Goal: Task Accomplishment & Management: Use online tool/utility

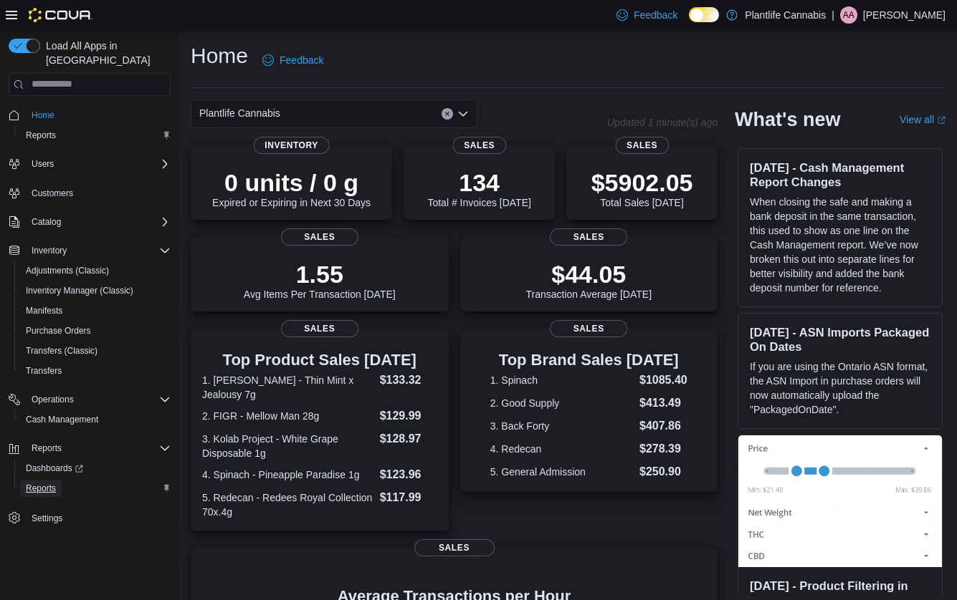
click at [46, 483] on span "Reports" at bounding box center [41, 488] width 30 height 11
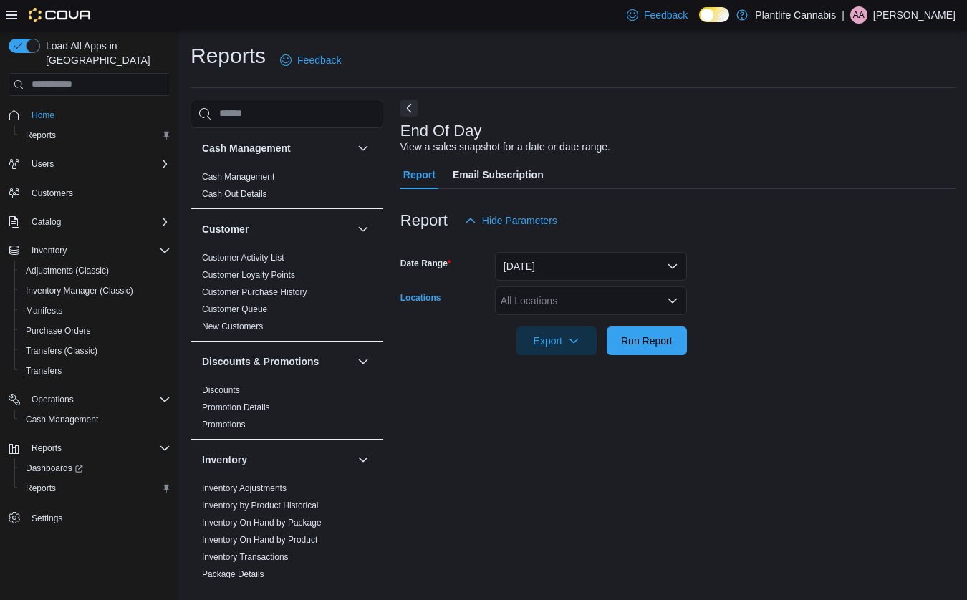
click at [566, 306] on div "All Locations" at bounding box center [591, 301] width 192 height 29
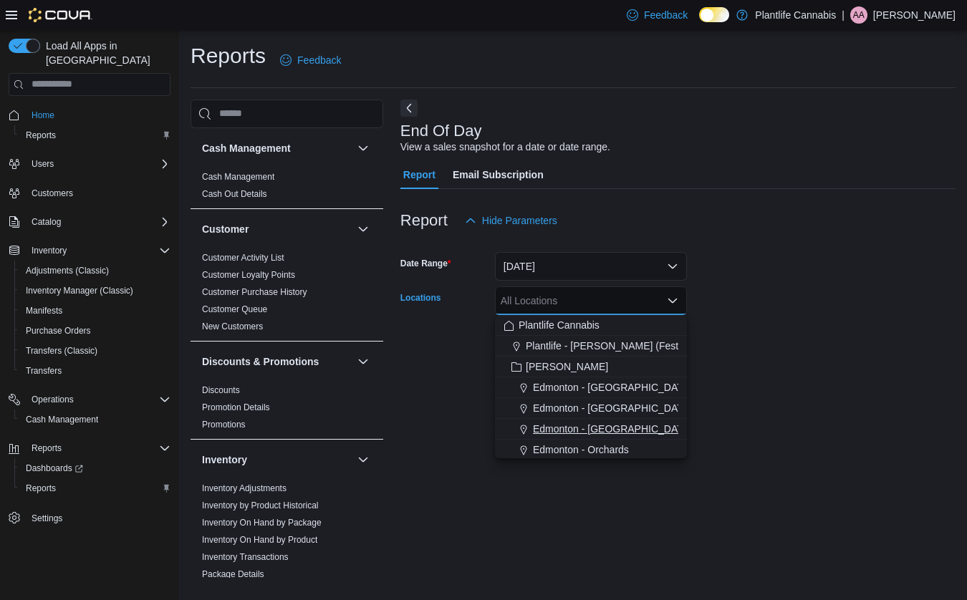
click at [583, 434] on span "Edmonton - Jagare Ridge" at bounding box center [612, 429] width 159 height 14
click at [772, 338] on form "Date Range Today Locations Edmonton - Jagare Ridge Combo box. Selected. Edmonto…" at bounding box center [678, 295] width 555 height 120
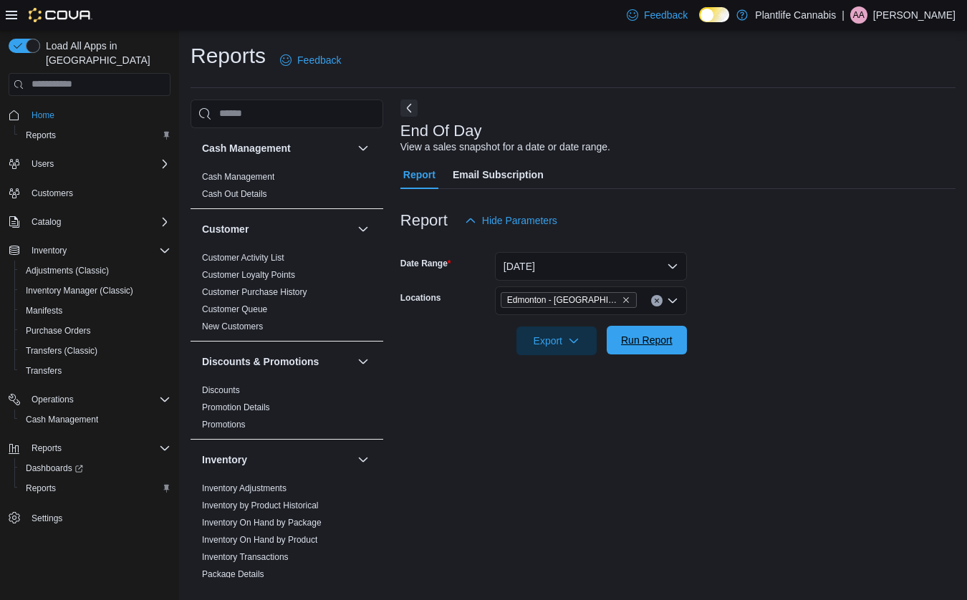
click at [646, 338] on span "Run Report" at bounding box center [647, 340] width 52 height 14
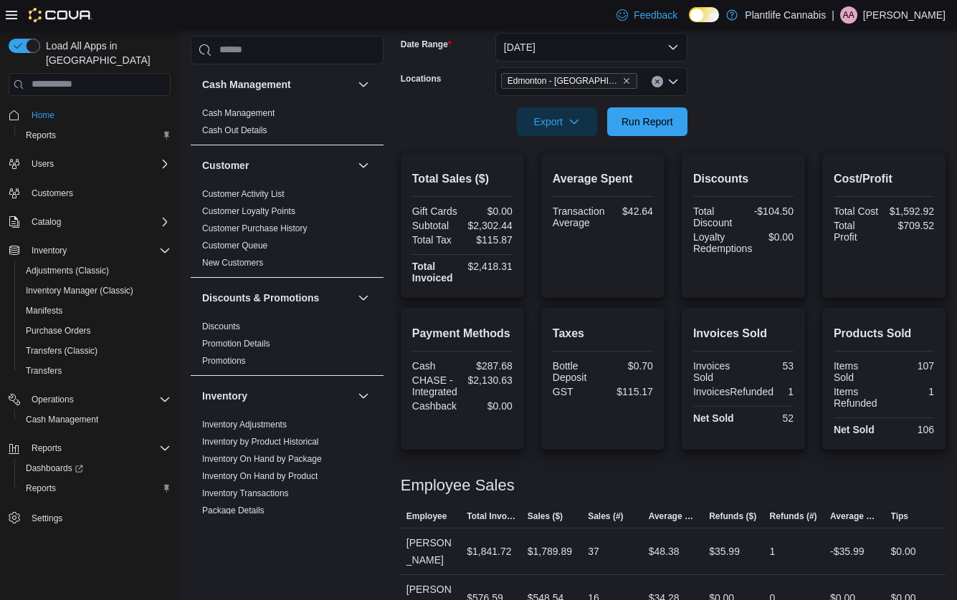
scroll to position [252, 0]
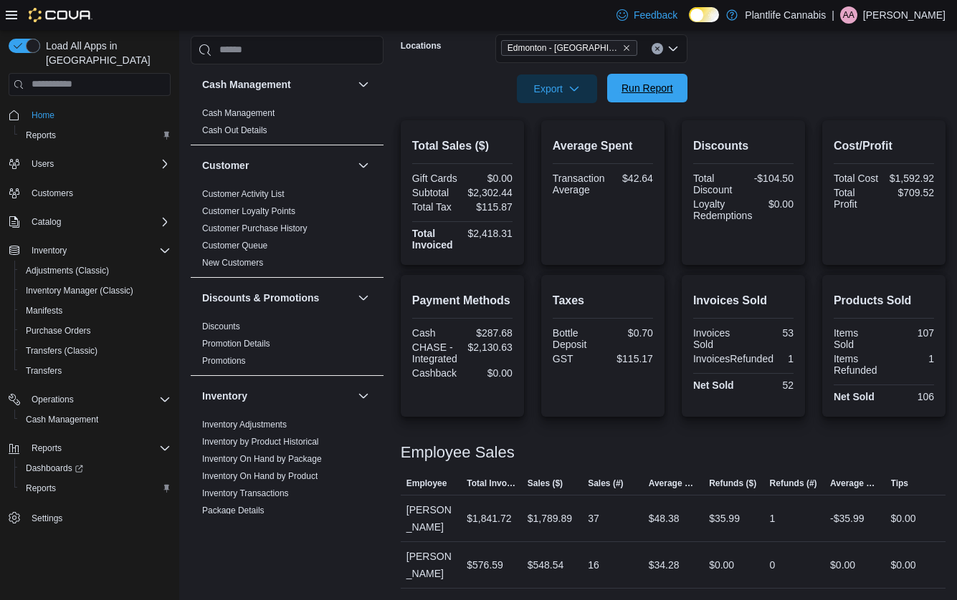
click at [661, 88] on span "Run Report" at bounding box center [647, 88] width 52 height 14
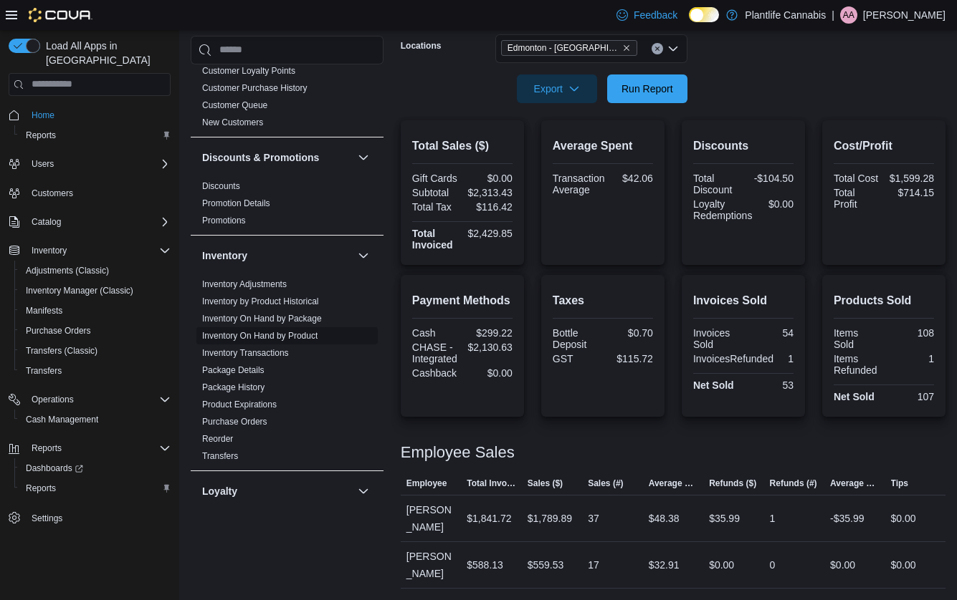
scroll to position [624, 0]
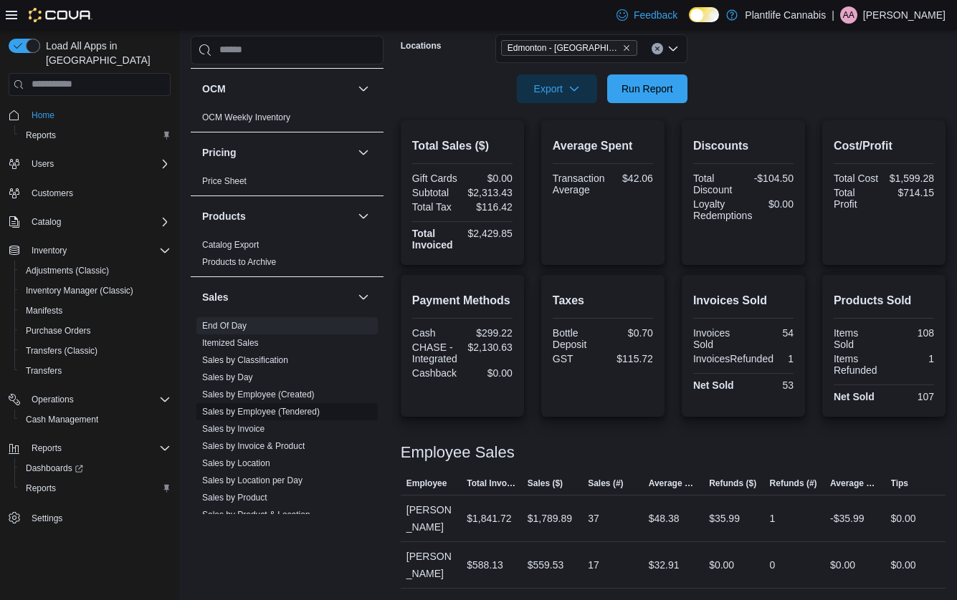
click at [276, 407] on link "Sales by Employee (Tendered)" at bounding box center [261, 412] width 118 height 10
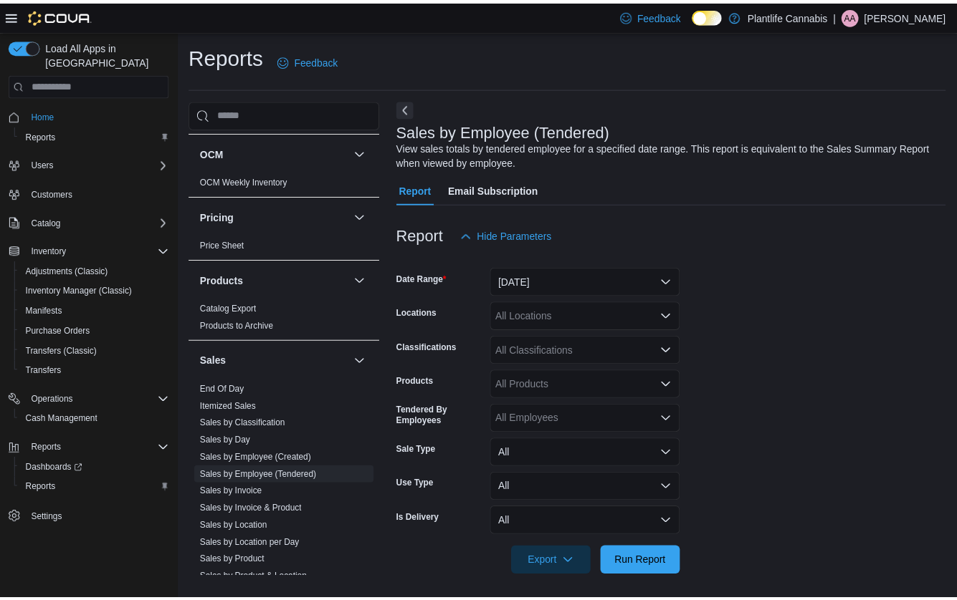
scroll to position [5, 0]
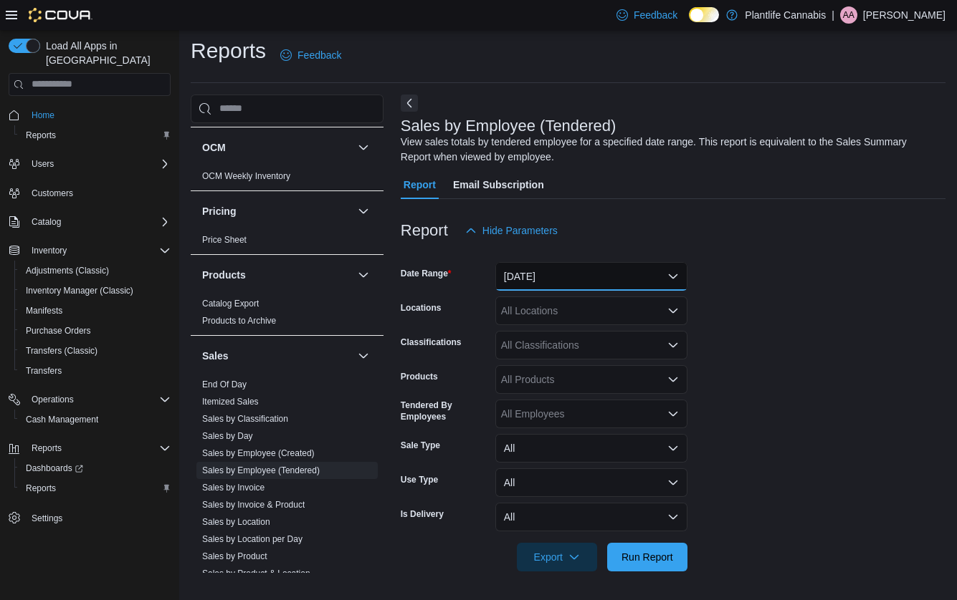
click at [561, 277] on button "Yesterday" at bounding box center [591, 276] width 192 height 29
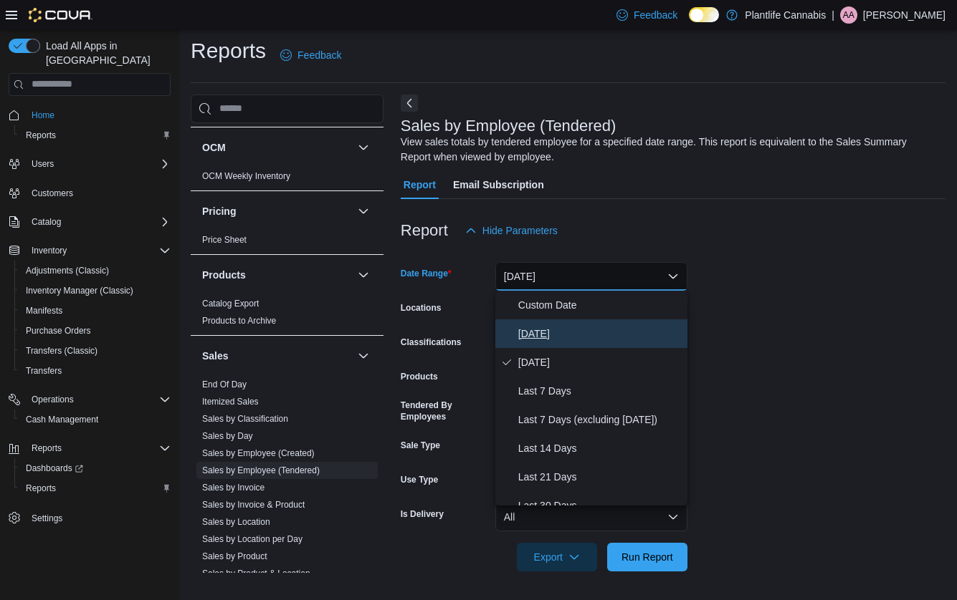
click at [540, 332] on span "Today" at bounding box center [599, 333] width 163 height 17
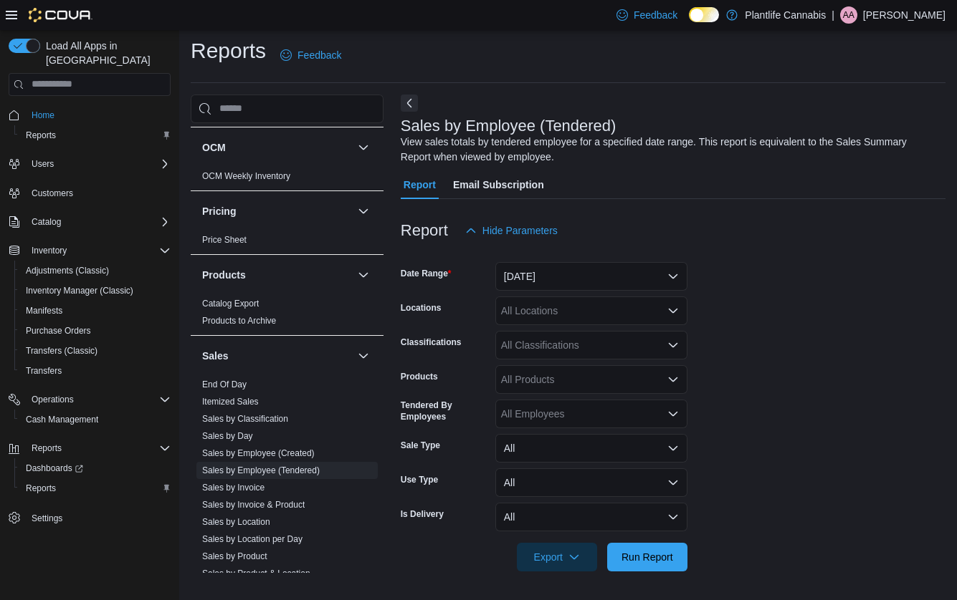
click at [560, 315] on div "All Locations" at bounding box center [591, 311] width 192 height 29
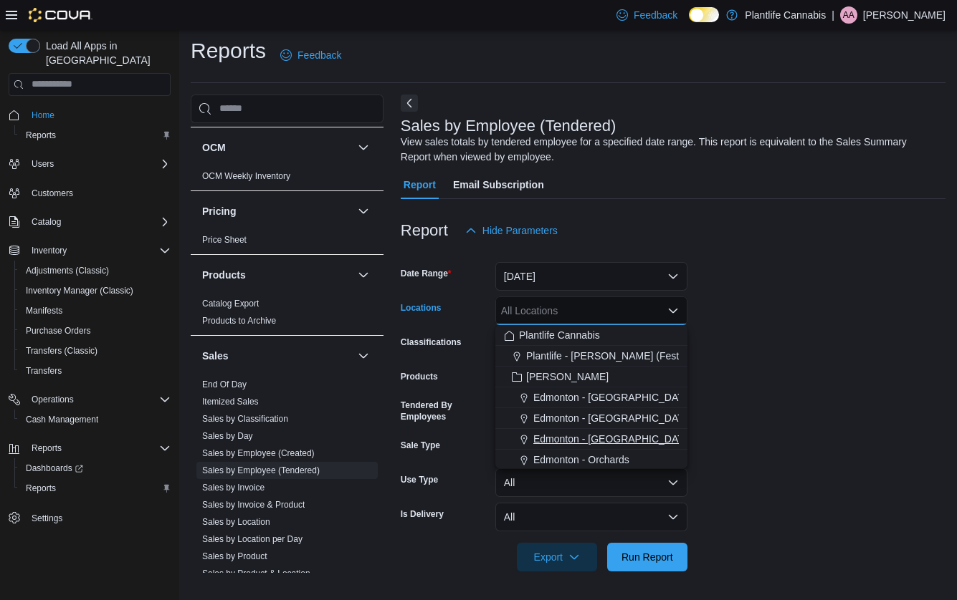
click at [583, 439] on span "Edmonton - Jagare Ridge" at bounding box center [612, 439] width 159 height 14
click at [828, 418] on form "Date Range Today Locations Edmonton - Jagare Ridge Combo box. Selected. Edmonto…" at bounding box center [673, 408] width 545 height 327
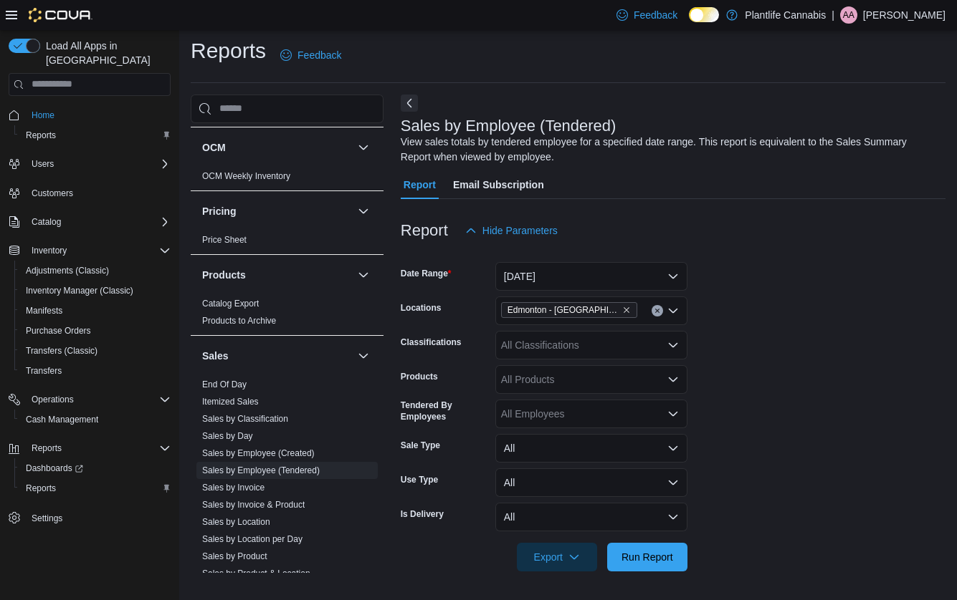
click at [621, 350] on div "All Classifications" at bounding box center [591, 345] width 192 height 29
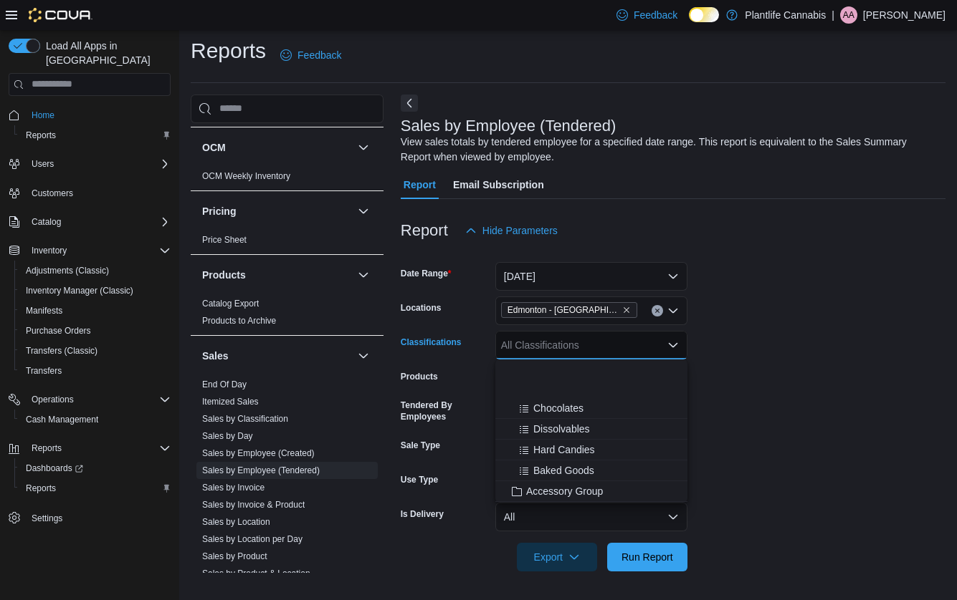
scroll to position [148, 0]
click at [565, 427] on span "Accessory Group" at bounding box center [564, 429] width 77 height 14
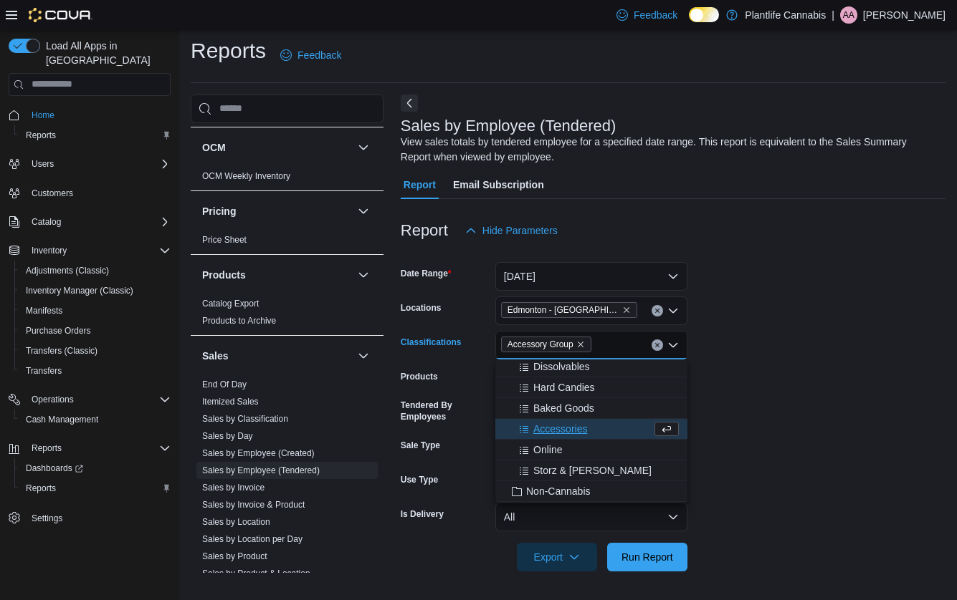
click at [801, 400] on form "Date Range Today Locations Edmonton - Jagare Ridge Classifications Accessory Gr…" at bounding box center [673, 408] width 545 height 327
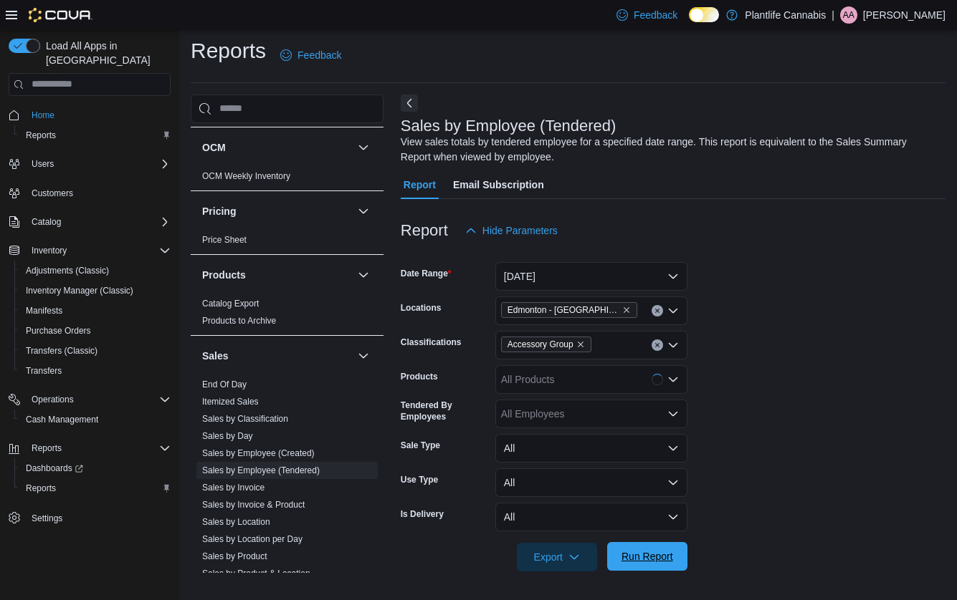
click at [659, 553] on span "Run Report" at bounding box center [647, 557] width 52 height 14
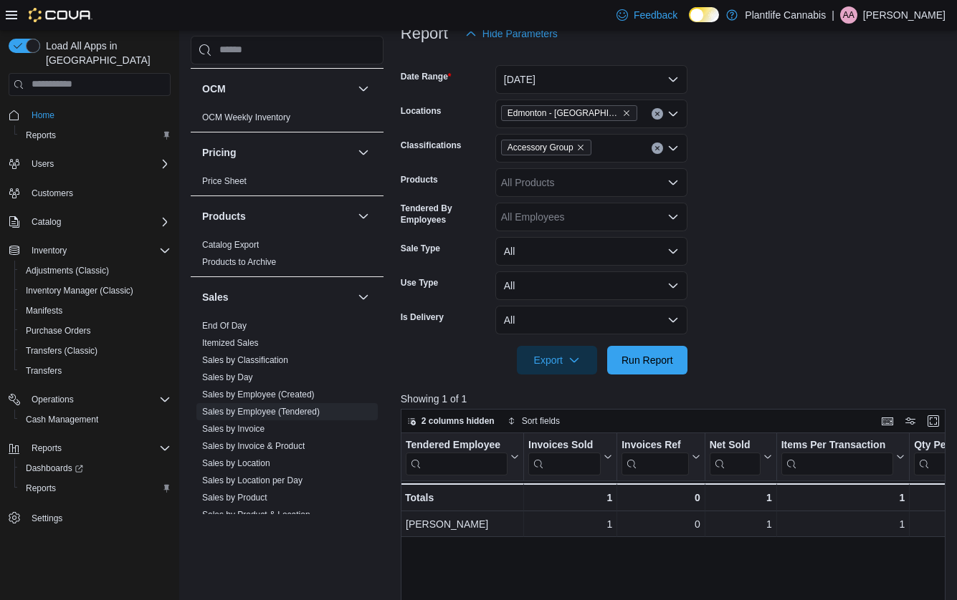
scroll to position [350, 0]
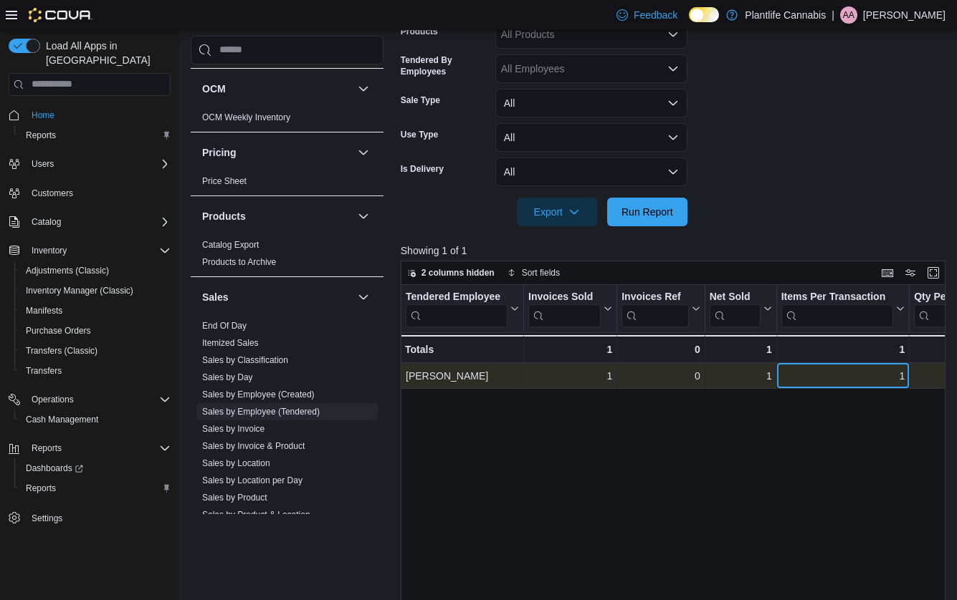
click at [818, 383] on div "1" at bounding box center [843, 376] width 124 height 17
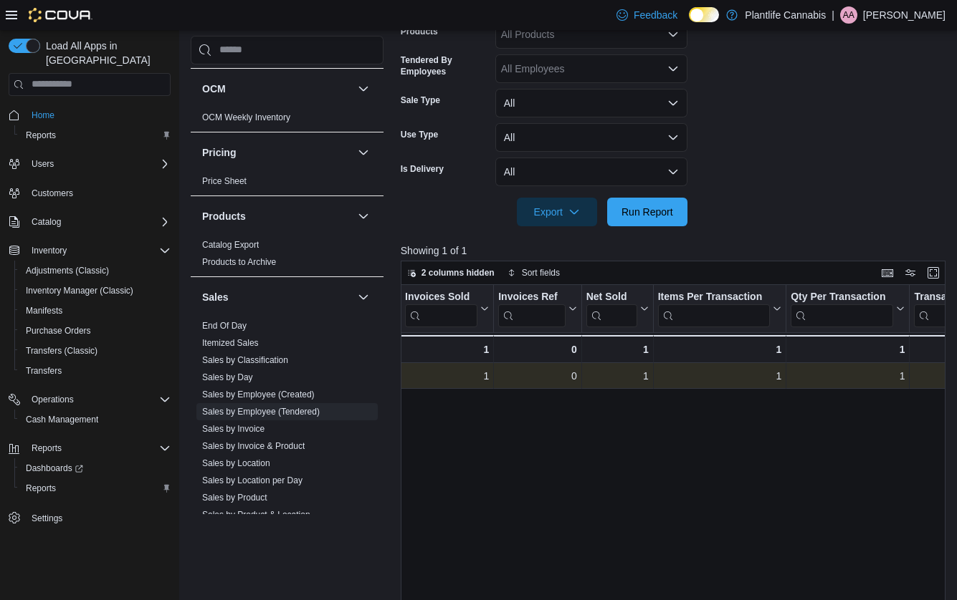
scroll to position [0, 0]
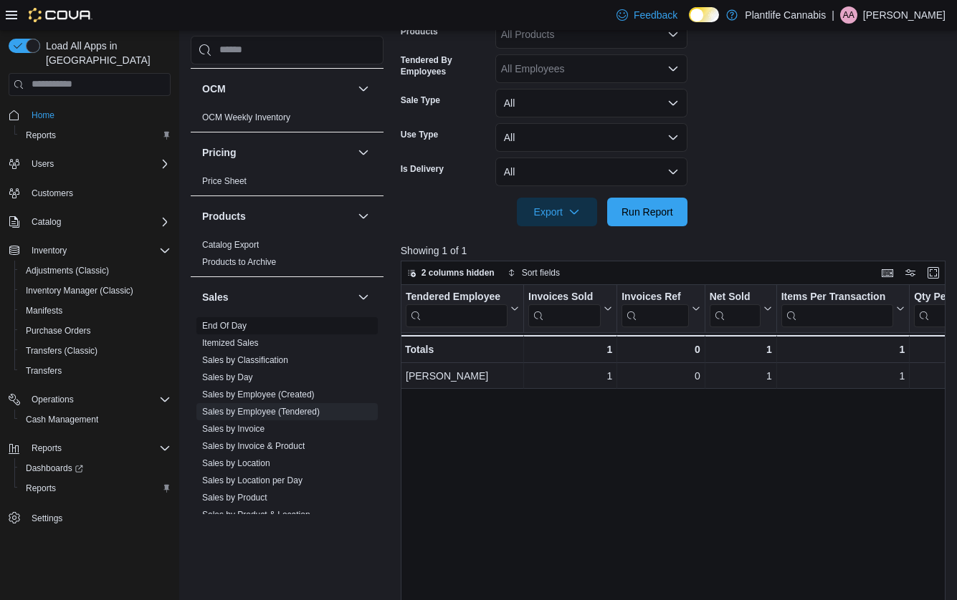
click at [235, 327] on link "End Of Day" at bounding box center [224, 326] width 44 height 10
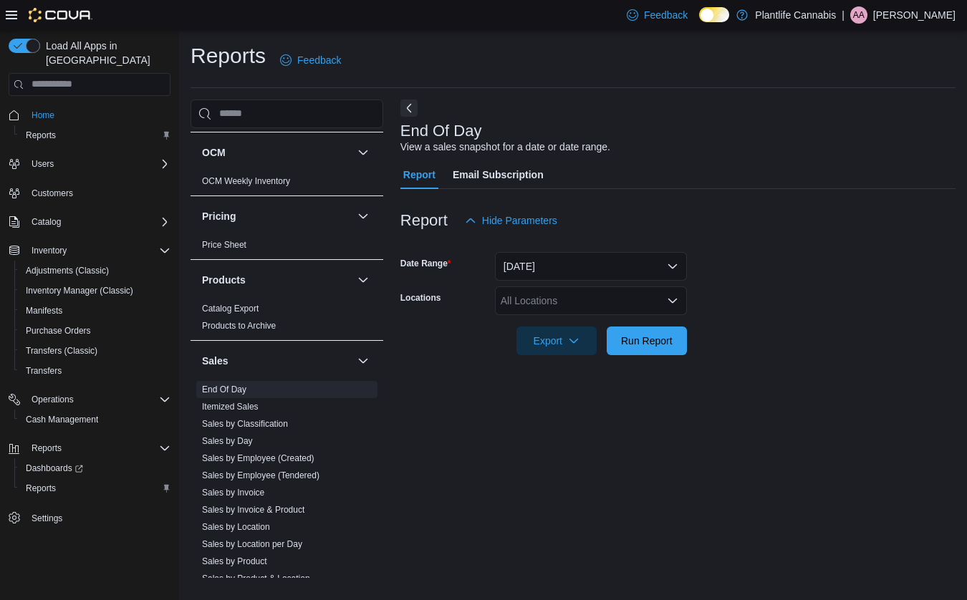
click at [631, 297] on div "All Locations" at bounding box center [591, 301] width 192 height 29
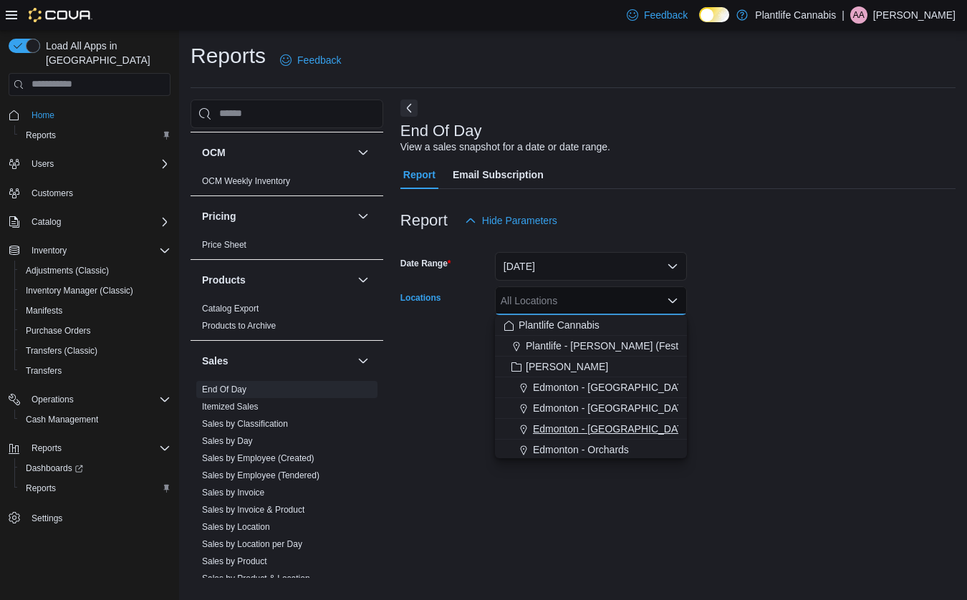
click at [615, 426] on span "Edmonton - Jagare Ridge" at bounding box center [612, 429] width 159 height 14
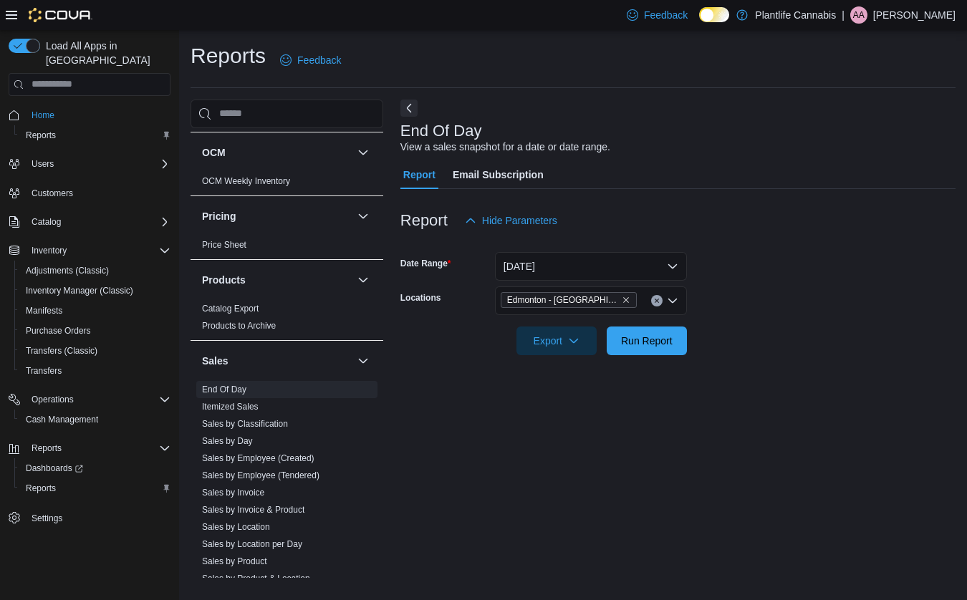
click at [758, 404] on div "End Of Day View a sales snapshot for a date or date range. Report Email Subscri…" at bounding box center [678, 339] width 555 height 479
click at [664, 345] on span "Run Report" at bounding box center [647, 340] width 52 height 14
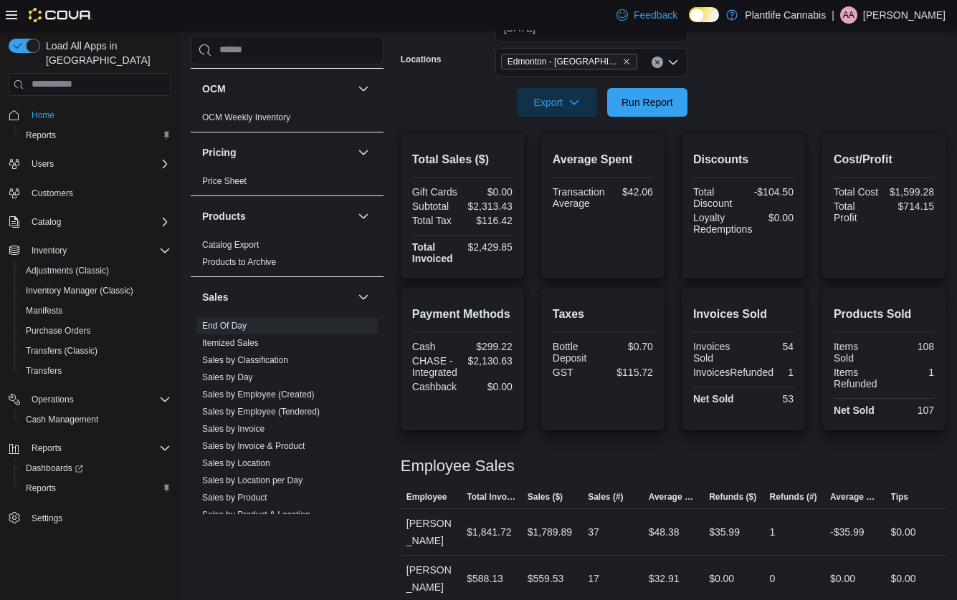
scroll to position [252, 0]
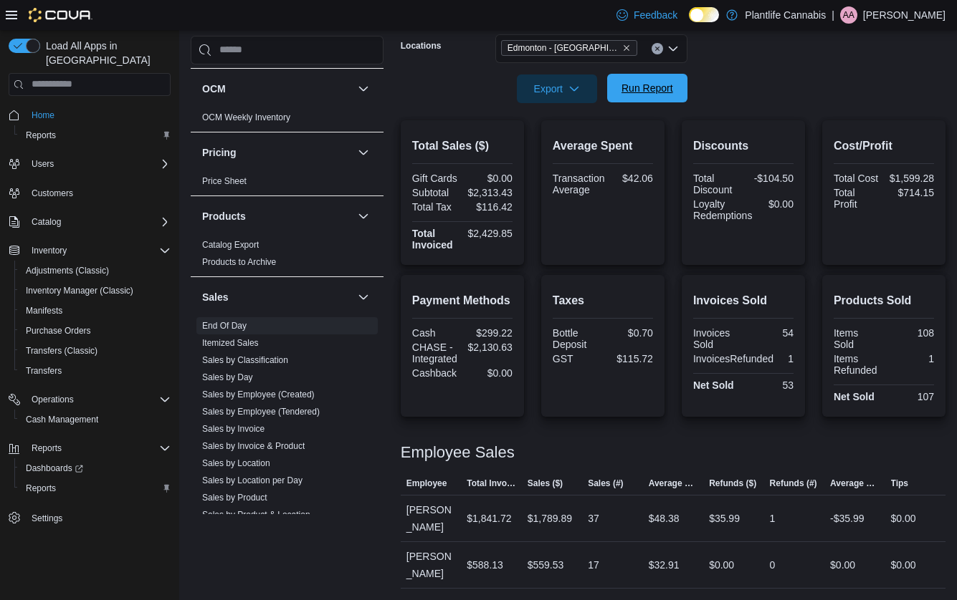
click at [658, 82] on span "Run Report" at bounding box center [647, 88] width 52 height 14
